Goal: Find specific page/section: Find specific page/section

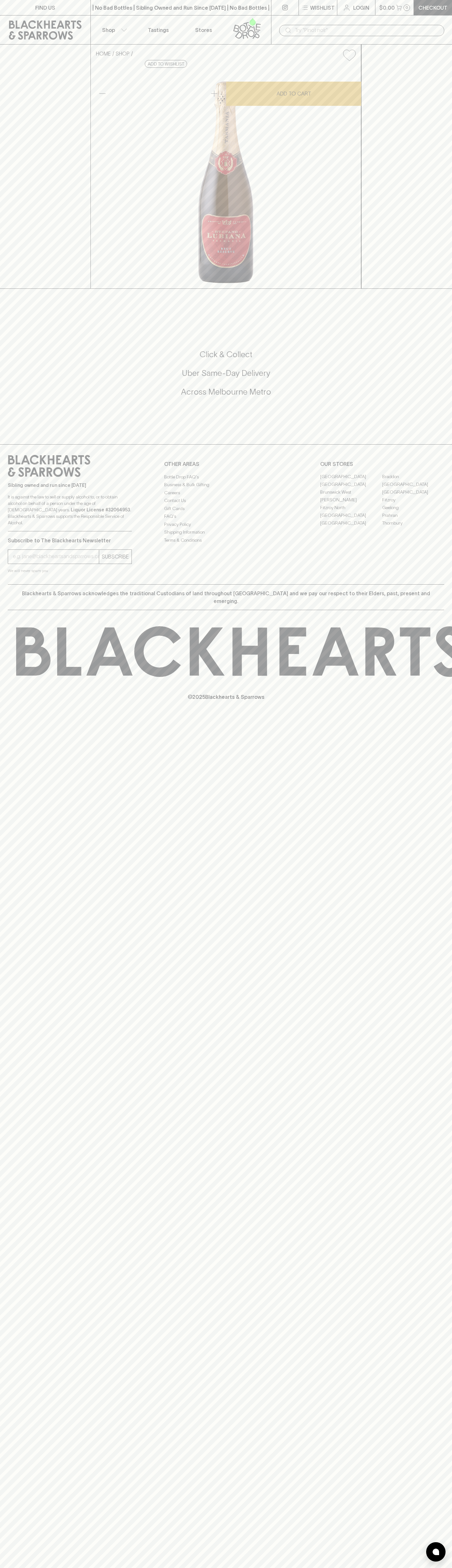
click at [34, 18] on link at bounding box center [45, 30] width 90 height 29
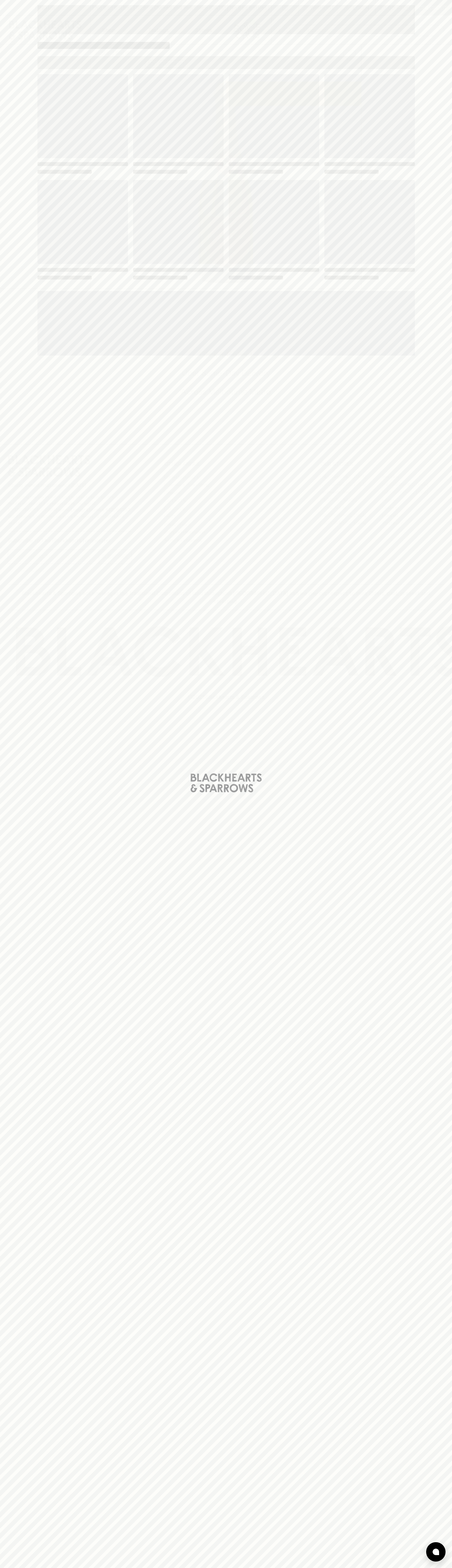
click at [421, 417] on div "Loading" at bounding box center [226, 784] width 452 height 1568
click at [57, 1567] on html "FIND US | No Bad Bottles | Sibling Owned and Run Since 2006 | No Bad Bottles | …" at bounding box center [226, 784] width 452 height 1568
click at [4, 175] on div "Loading" at bounding box center [226, 784] width 452 height 1568
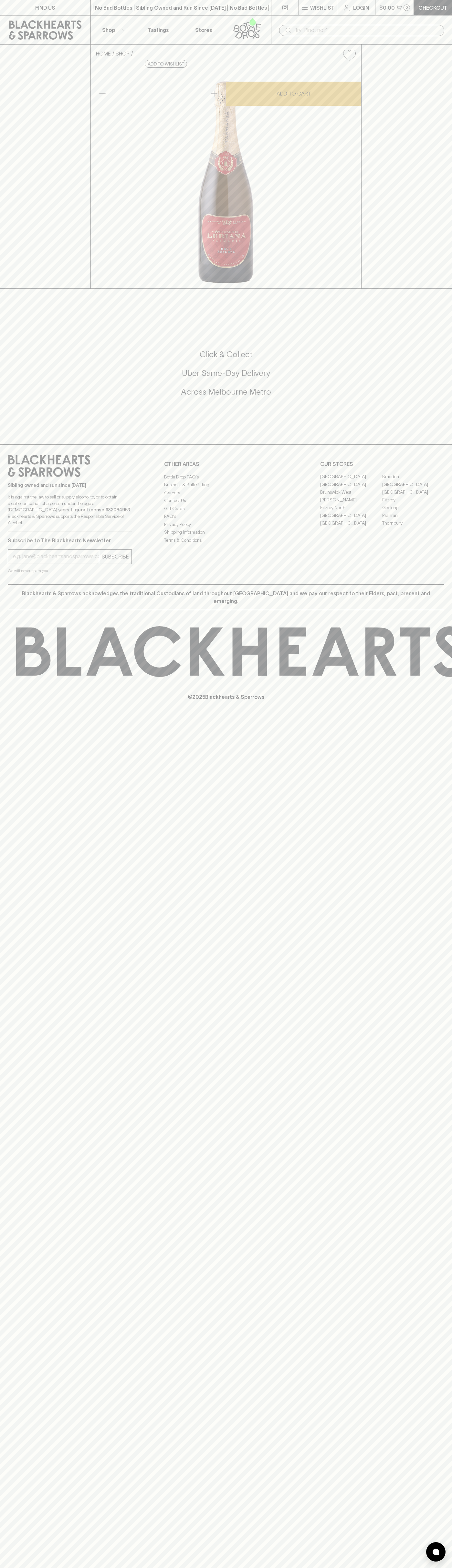
click at [351, 512] on link "Fitzroy North" at bounding box center [351, 508] width 62 height 8
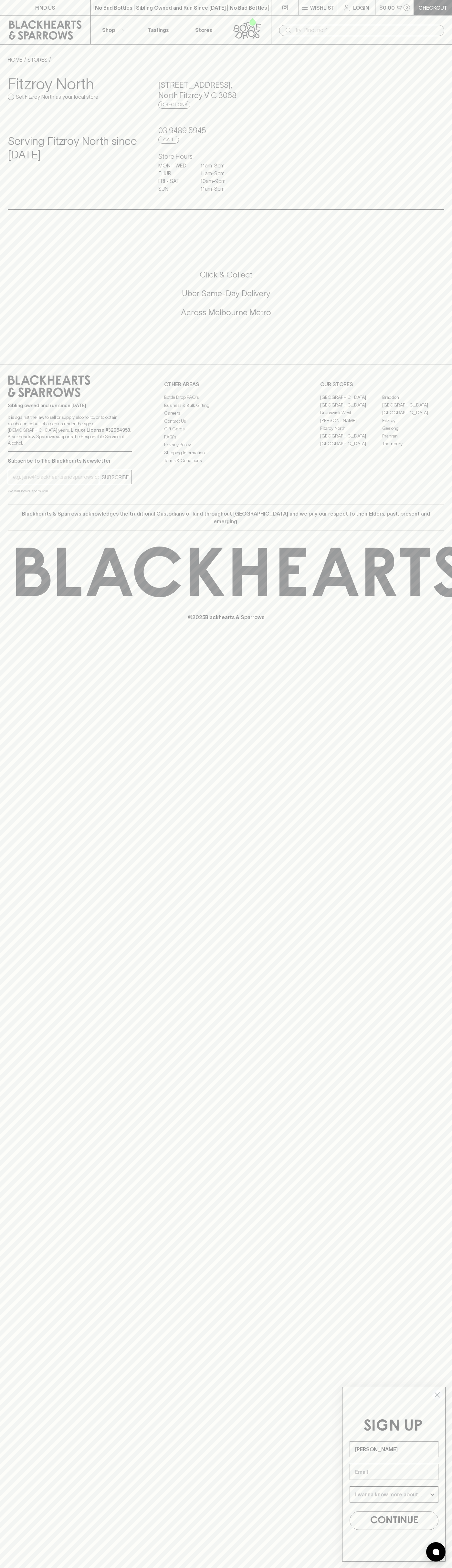
type input "John Smith"
